Goal: Ask a question: Seek information or help from site administrators or community

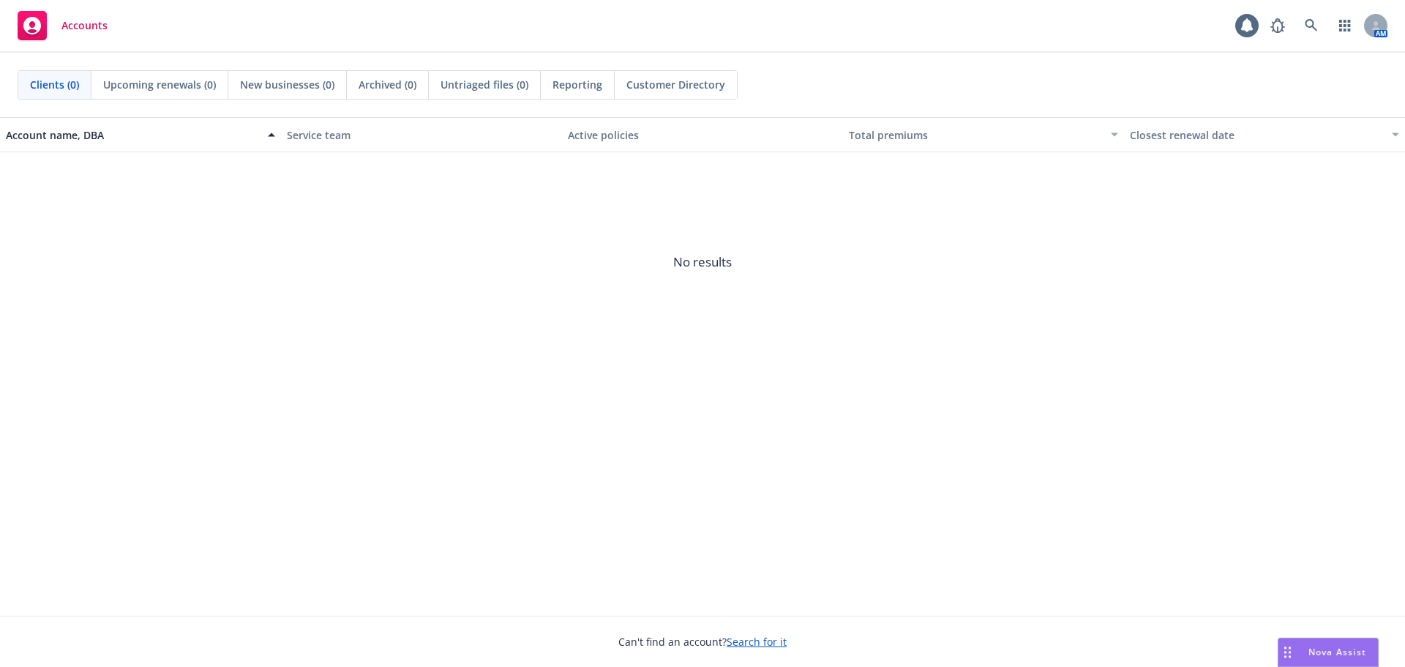
click at [1315, 650] on span "Nova Assist" at bounding box center [1338, 652] width 58 height 12
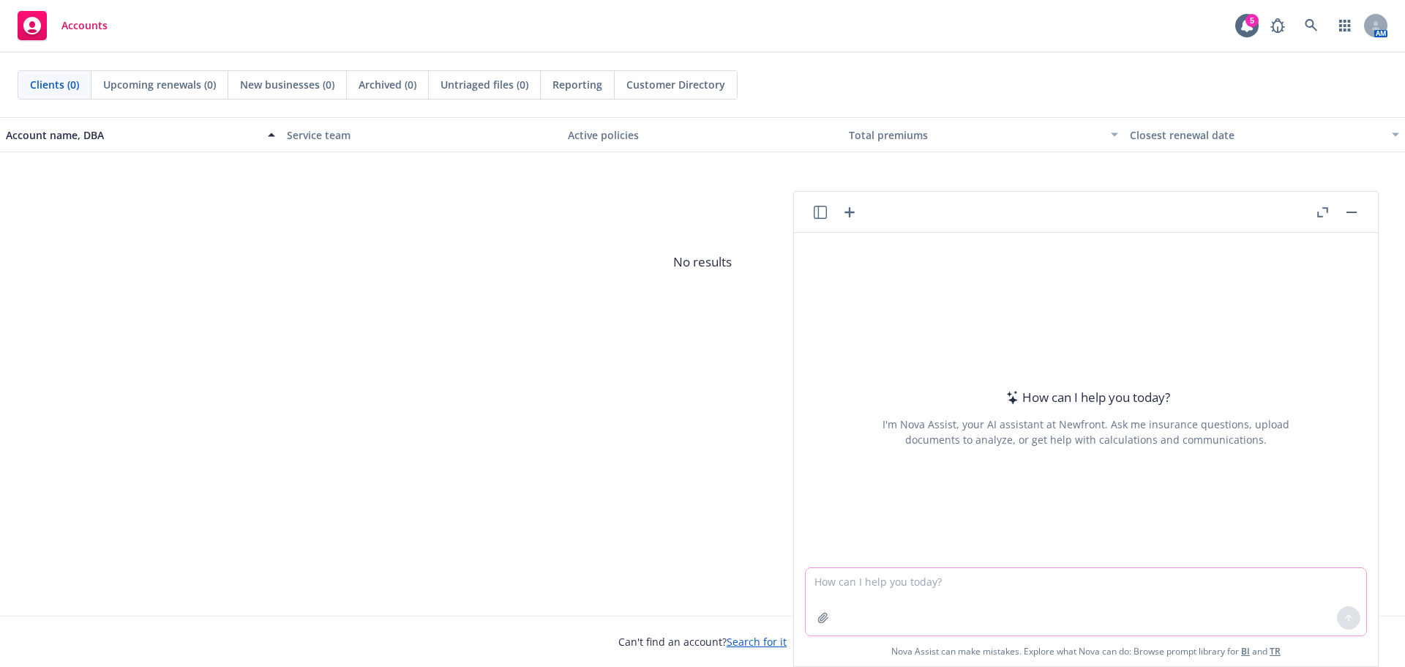
click at [988, 579] on textarea at bounding box center [1086, 601] width 561 height 67
type textarea "Are employers required to provide a grace period for flexible spending accounts?"
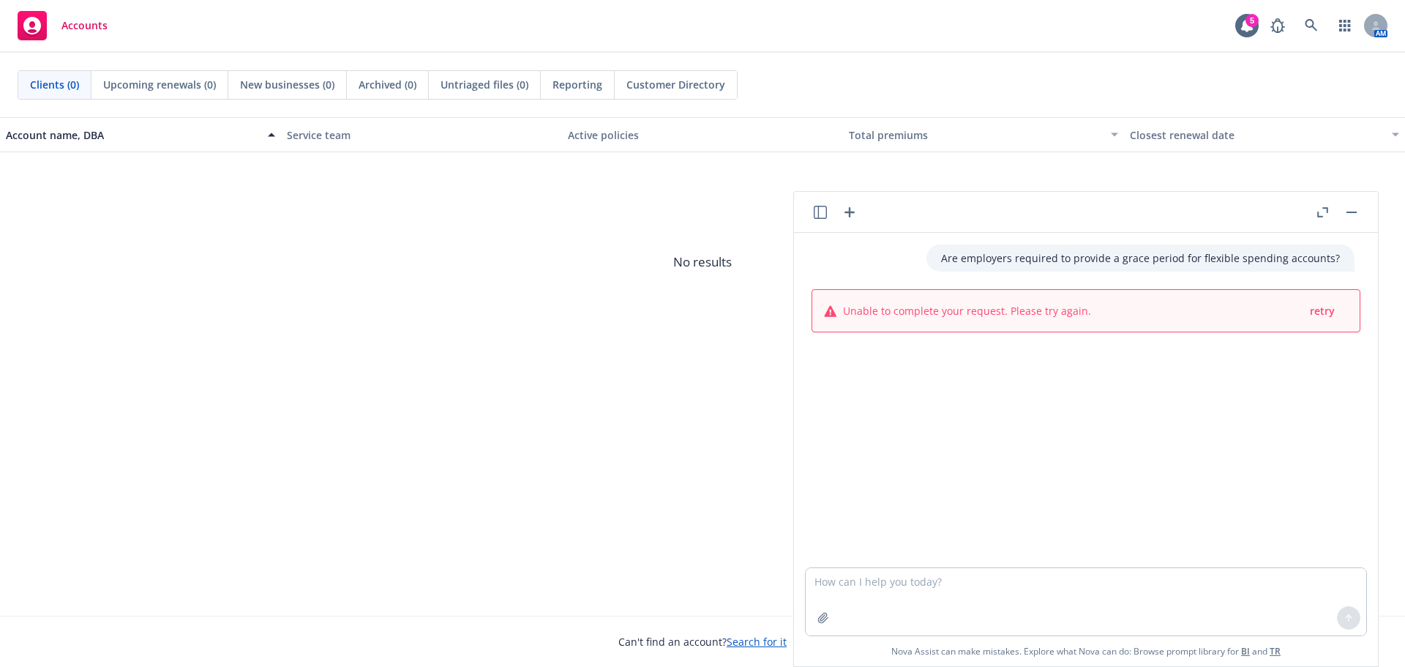
click at [1049, 318] on span "Unable to complete your request. Please try again." at bounding box center [967, 310] width 248 height 15
click at [1310, 314] on span "retry" at bounding box center [1322, 311] width 25 height 14
type textarea "Are employers required to provide a grace period for flexible spending accounts?"
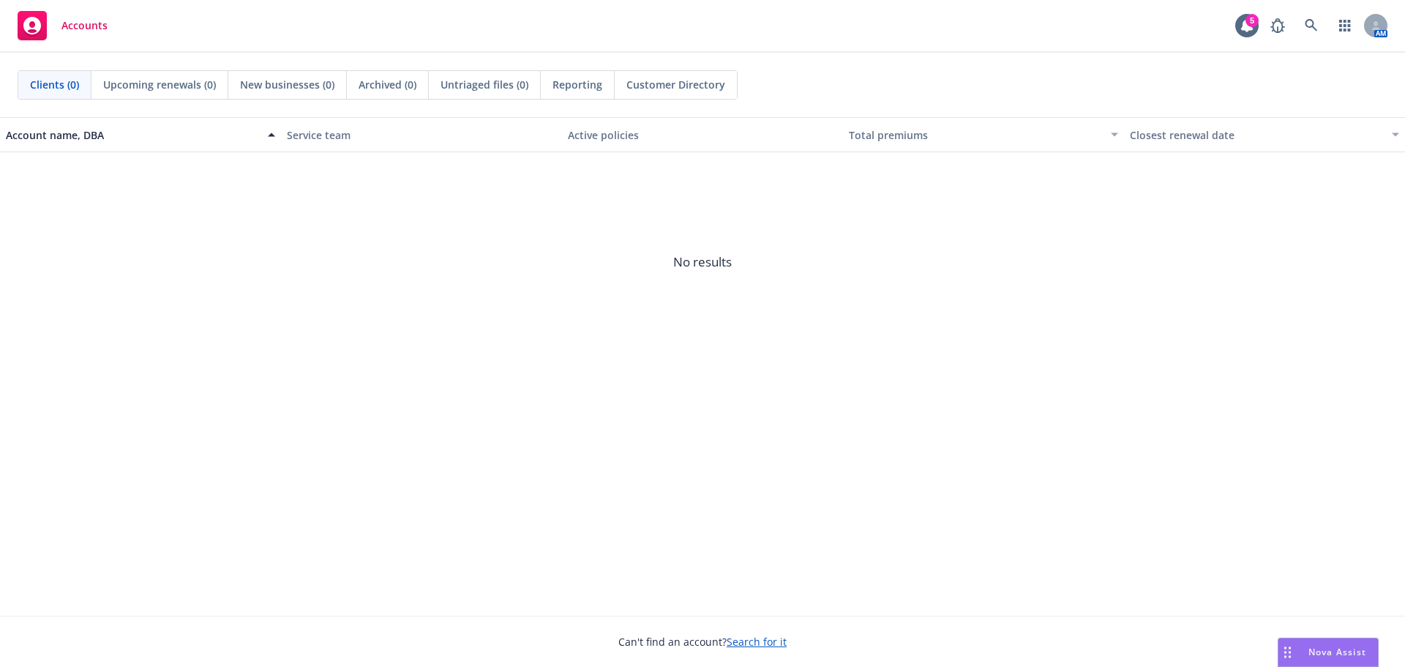
click at [1319, 643] on div "Nova Assist" at bounding box center [1329, 652] width 100 height 28
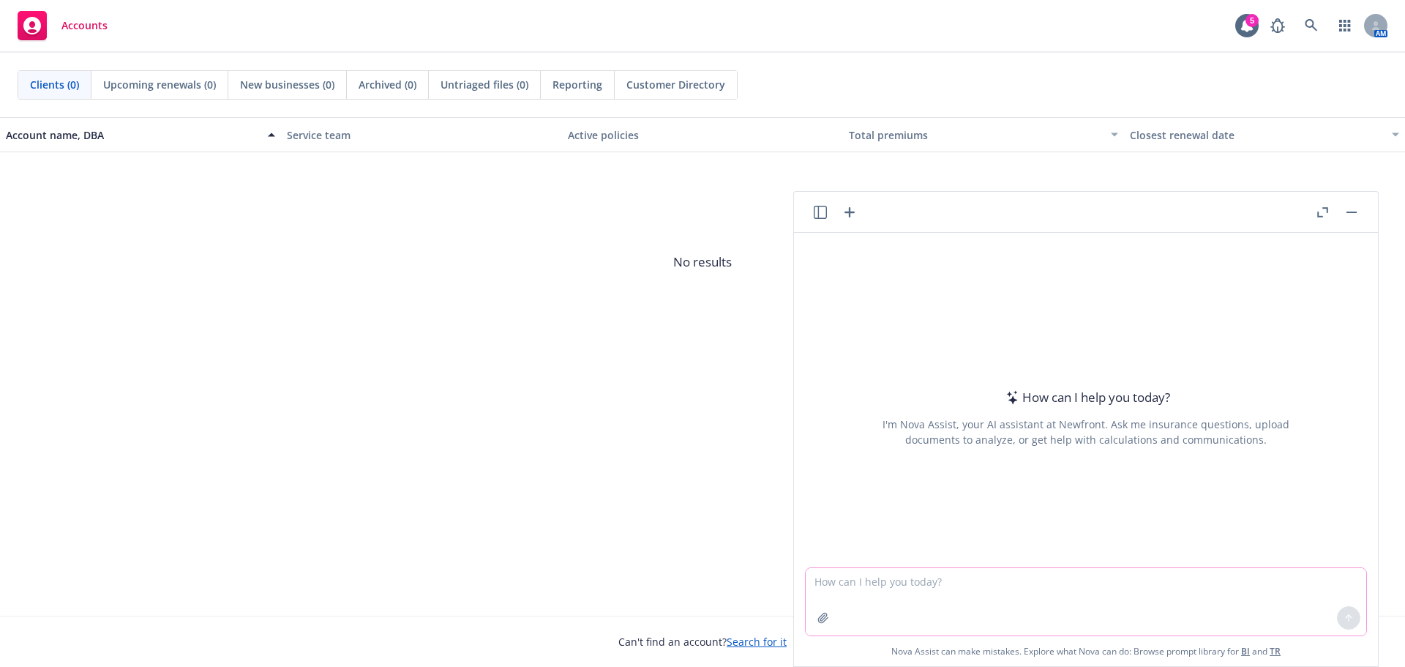
click at [1098, 586] on textarea at bounding box center [1086, 601] width 561 height 67
type textarea "Are employers required to have a grace period for FSA plans"
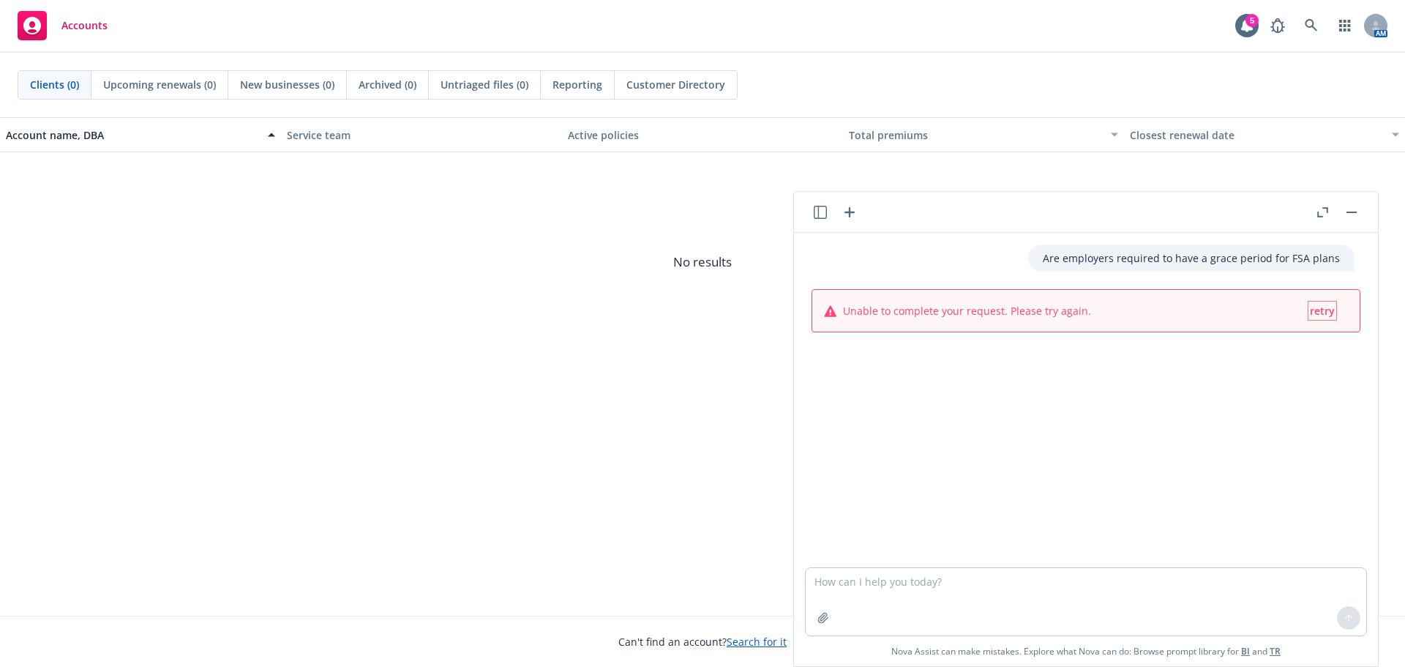
click at [1310, 312] on span "retry" at bounding box center [1322, 311] width 25 height 14
